Goal: Task Accomplishment & Management: Manage account settings

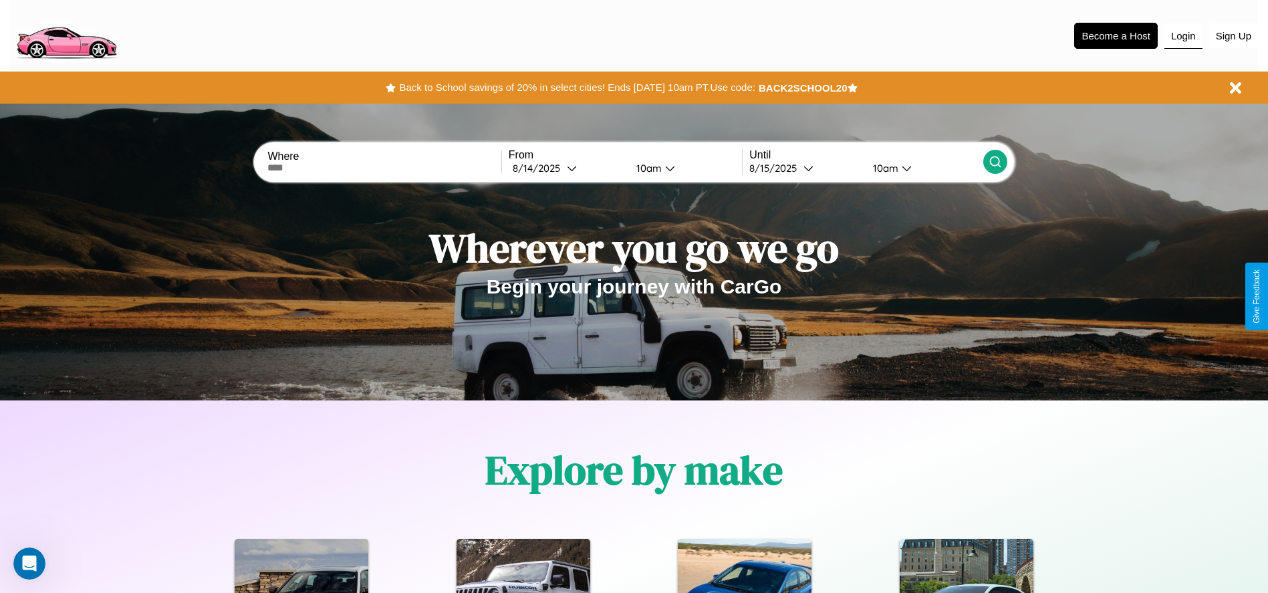
click at [1183, 35] on button "Login" at bounding box center [1184, 35] width 38 height 25
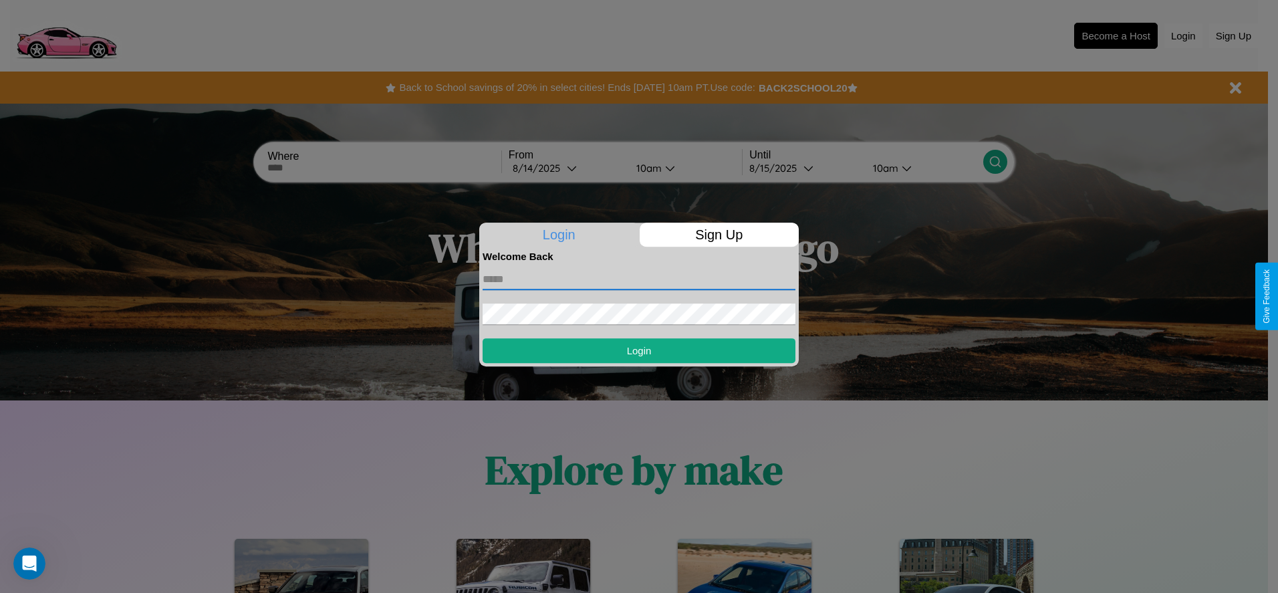
click at [639, 279] on input "text" at bounding box center [639, 279] width 313 height 21
type input "**********"
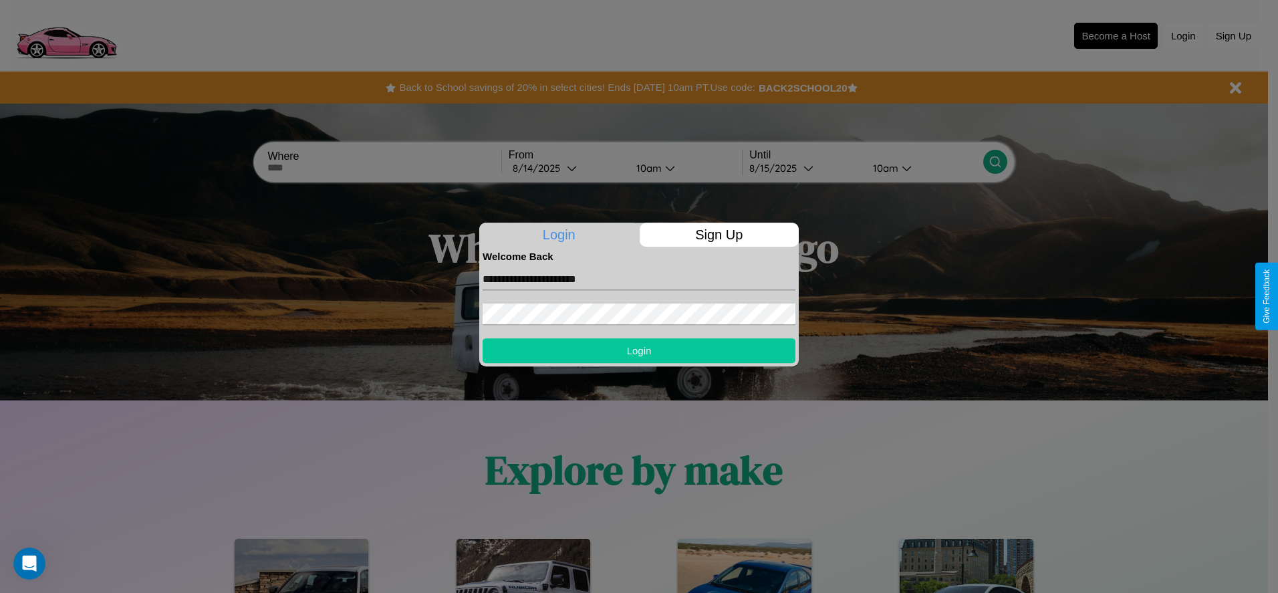
click at [639, 350] on button "Login" at bounding box center [639, 350] width 313 height 25
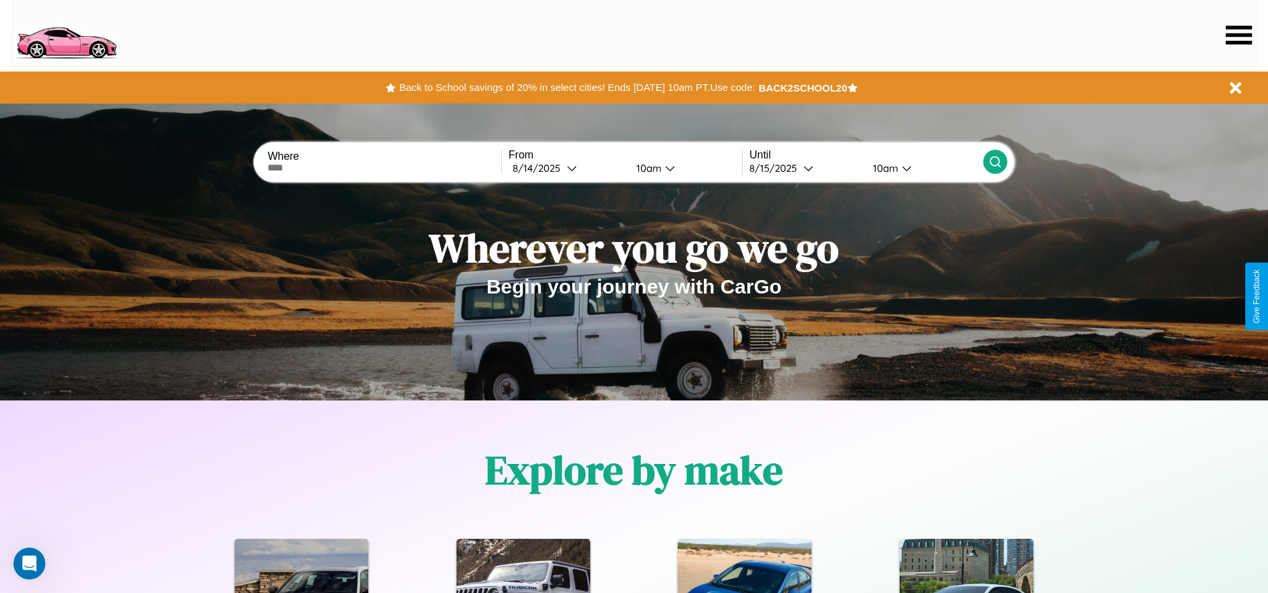
click at [1239, 35] on icon at bounding box center [1239, 34] width 26 height 19
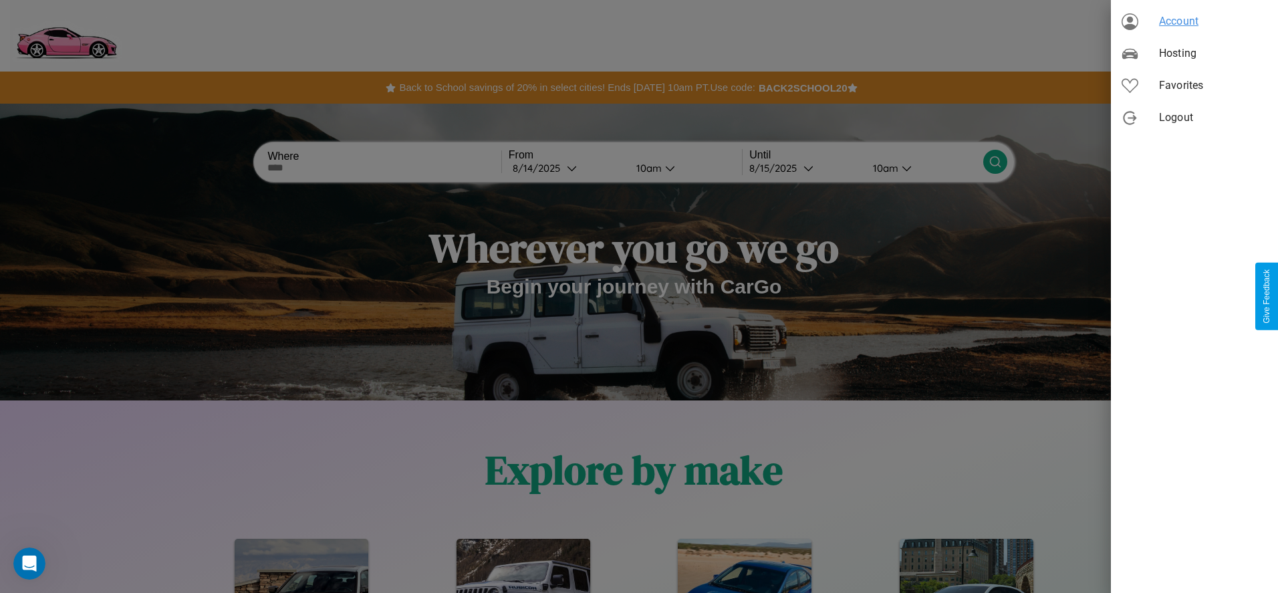
click at [1195, 21] on span "Account" at bounding box center [1213, 21] width 108 height 16
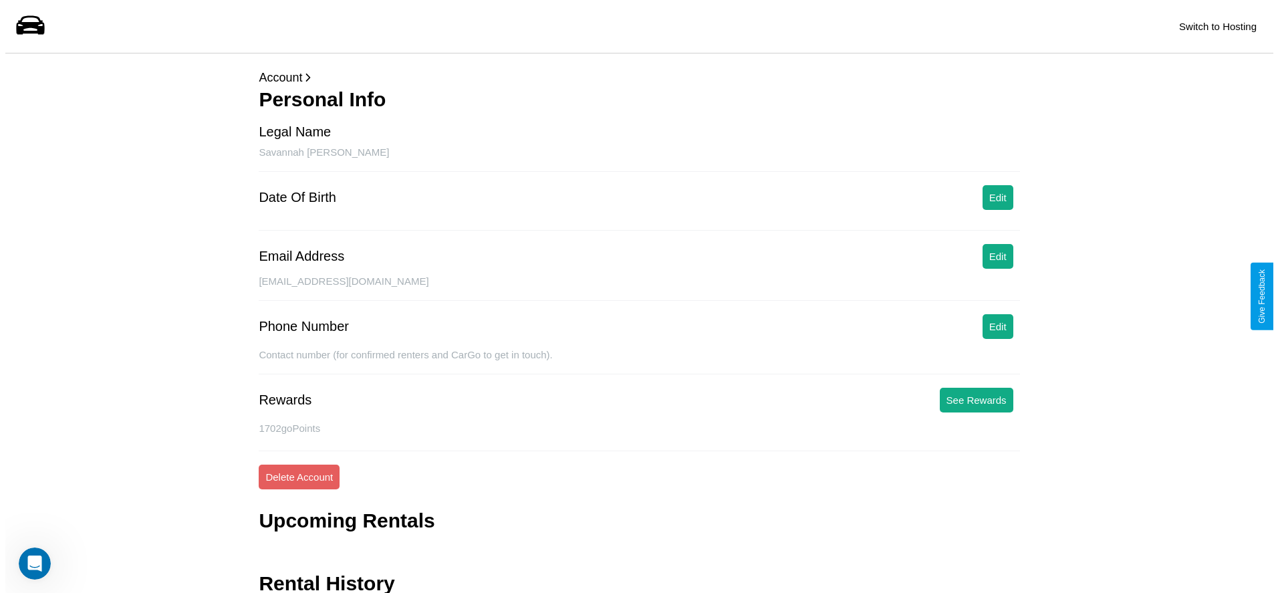
scroll to position [53, 0]
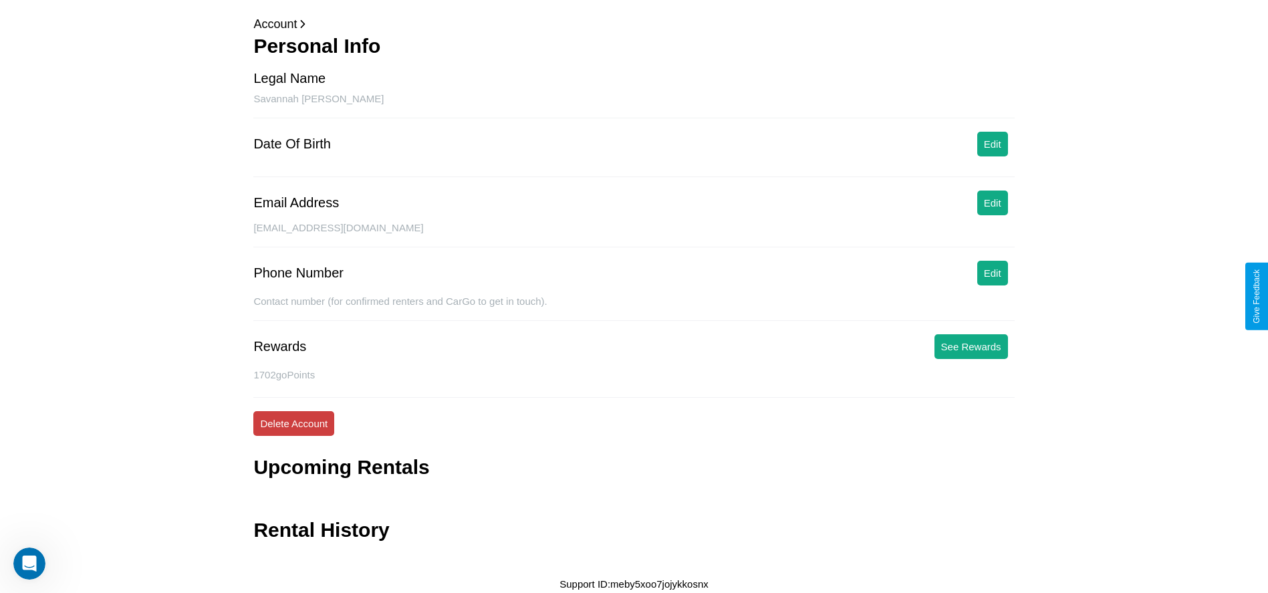
click at [294, 423] on button "Delete Account" at bounding box center [293, 423] width 81 height 25
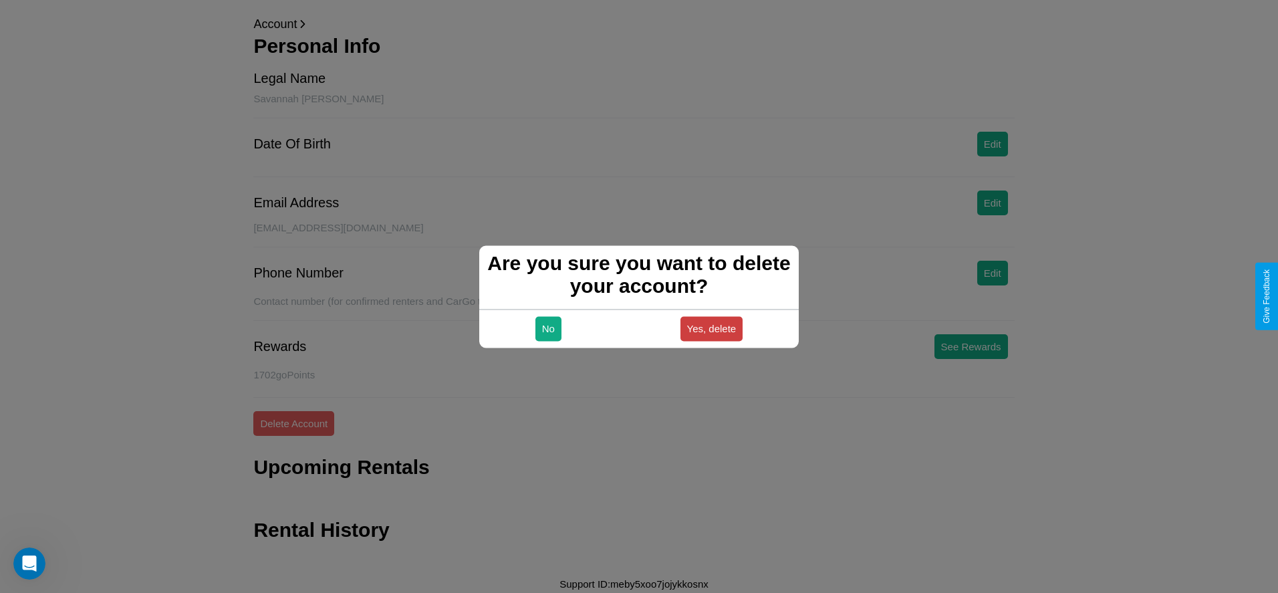
click at [711, 328] on button "Yes, delete" at bounding box center [712, 328] width 63 height 25
